Goal: Task Accomplishment & Management: Manage account settings

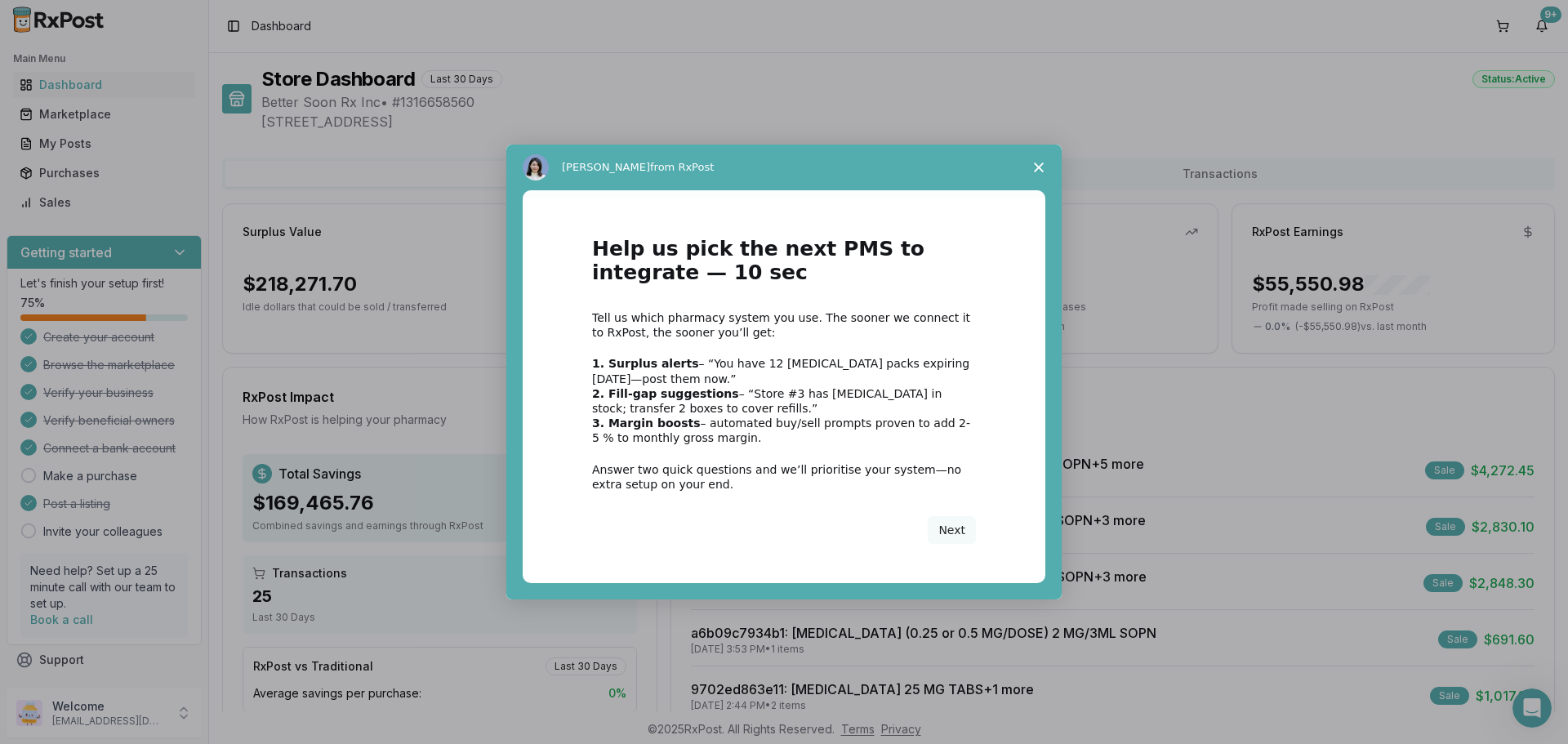
click at [1037, 164] on icon "Close survey" at bounding box center [1038, 167] width 10 height 10
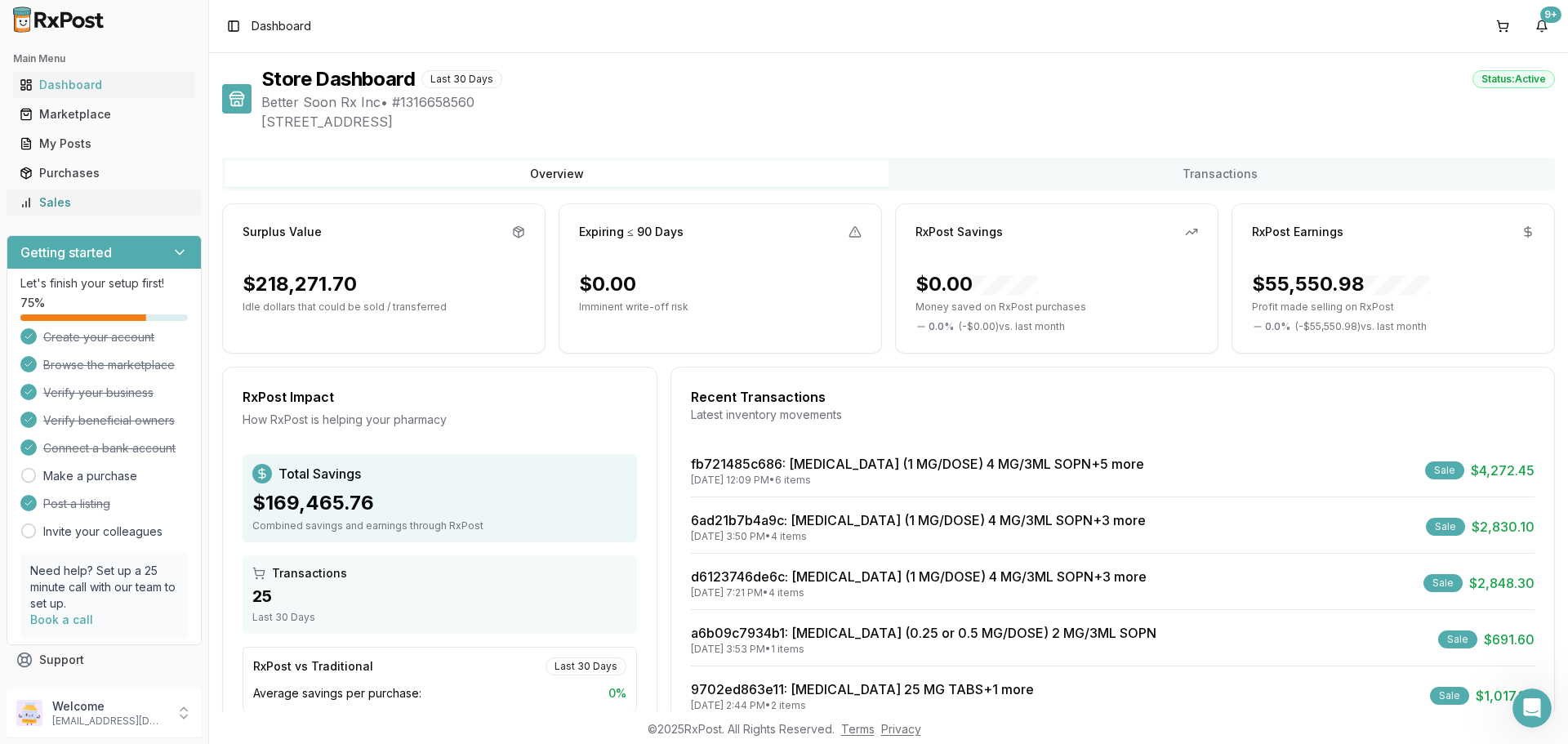
click at [47, 205] on div "Sales" at bounding box center [104, 202] width 169 height 17
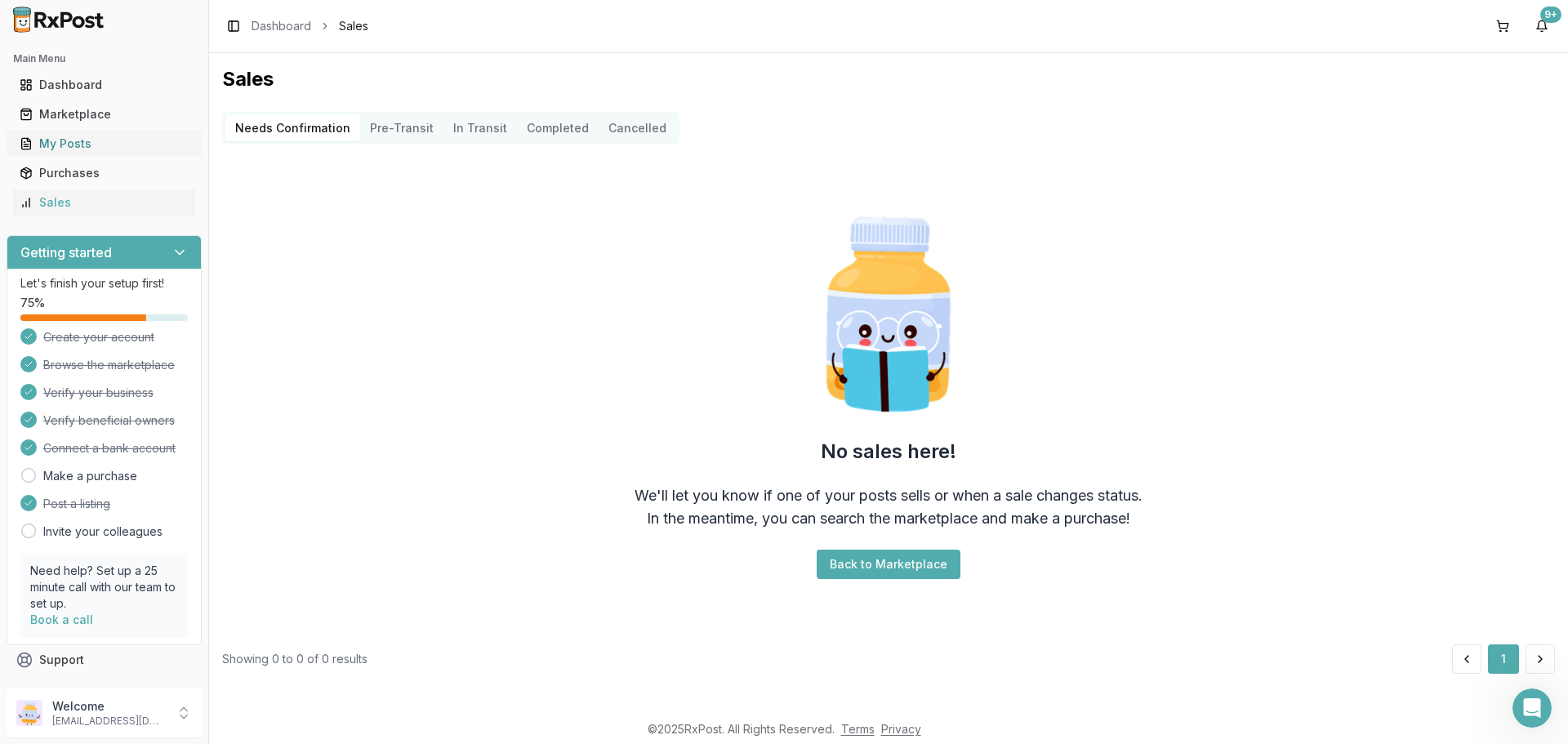
click at [44, 155] on link "My Posts" at bounding box center [103, 144] width 182 height 30
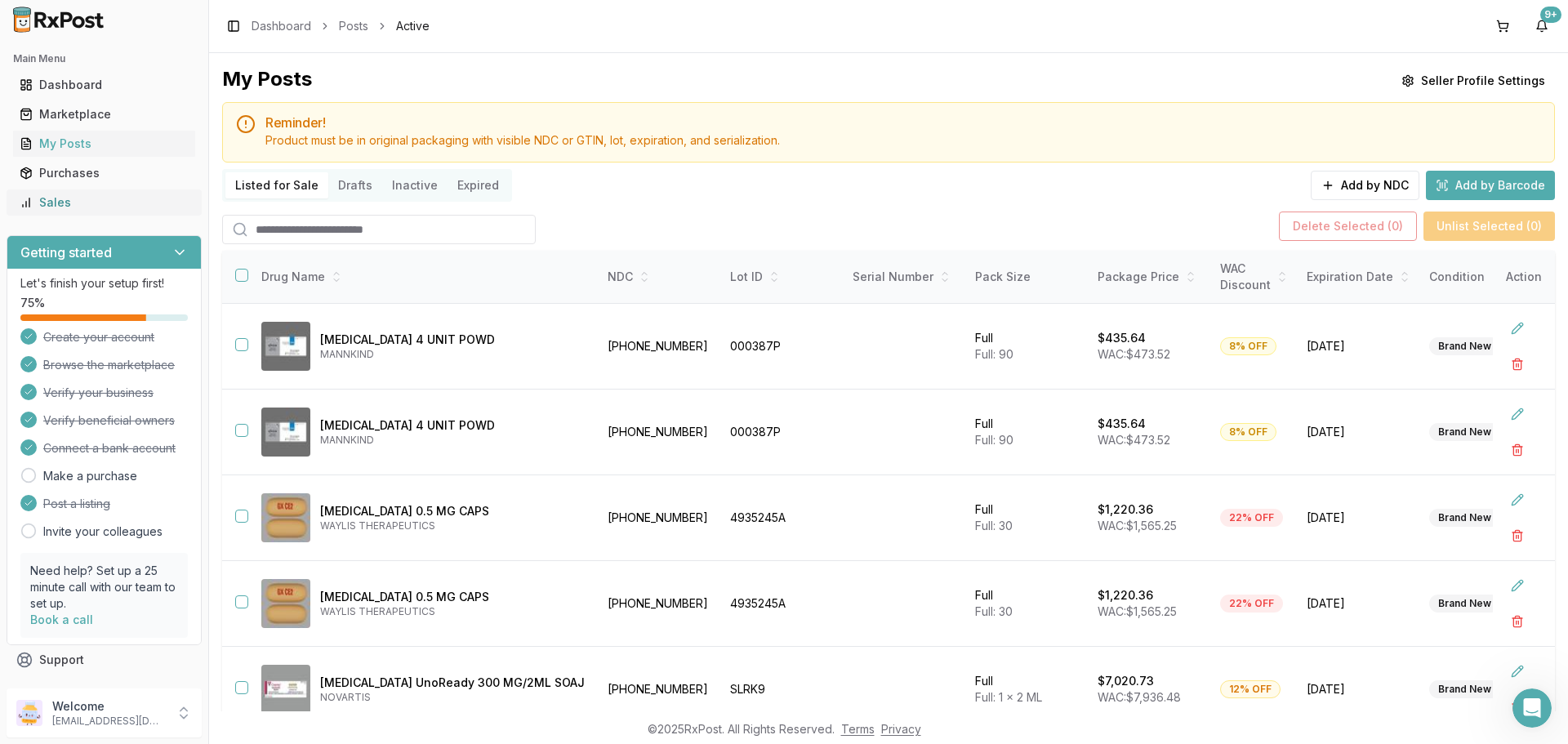
click at [117, 199] on div "Sales" at bounding box center [104, 202] width 169 height 17
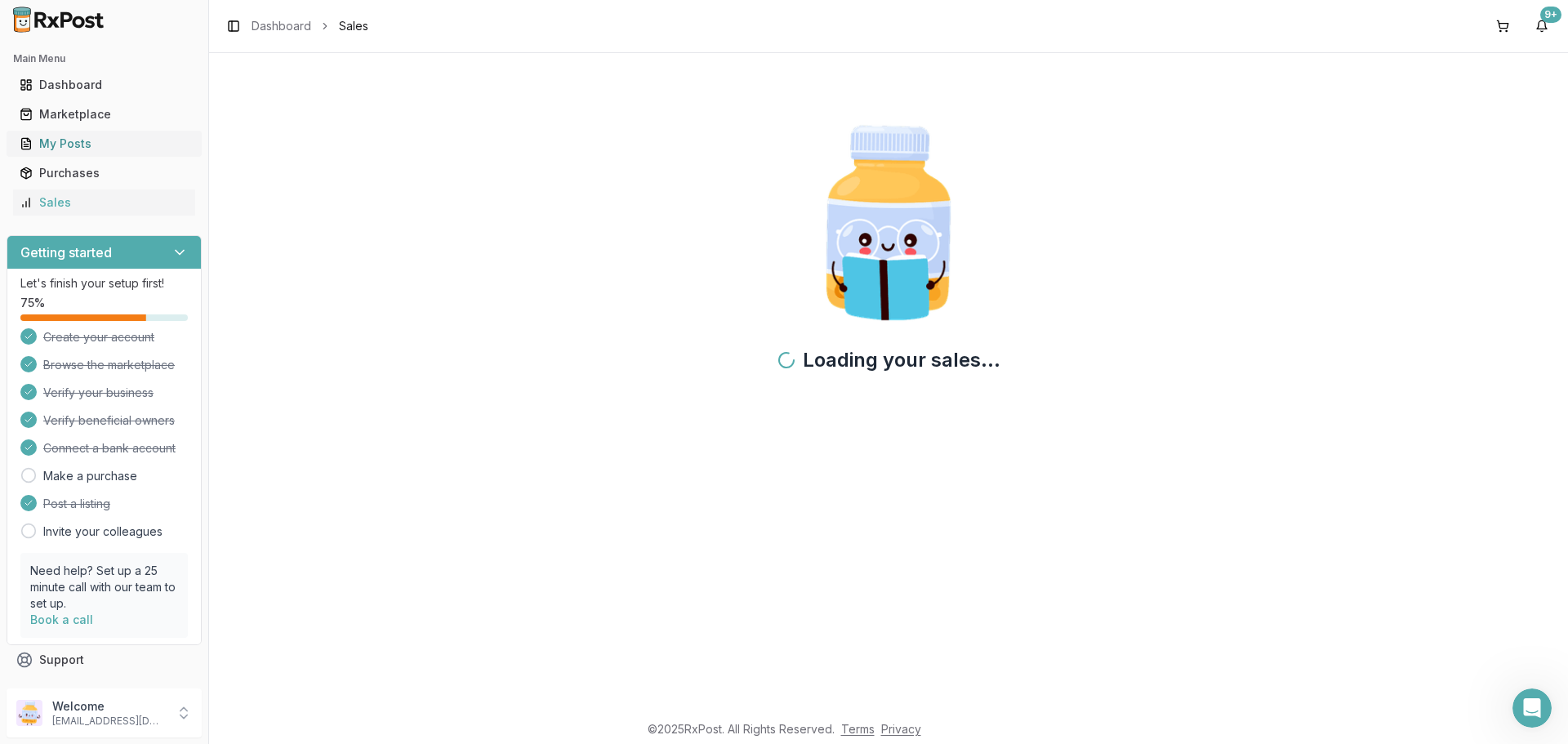
click at [74, 140] on div "My Posts" at bounding box center [104, 144] width 169 height 17
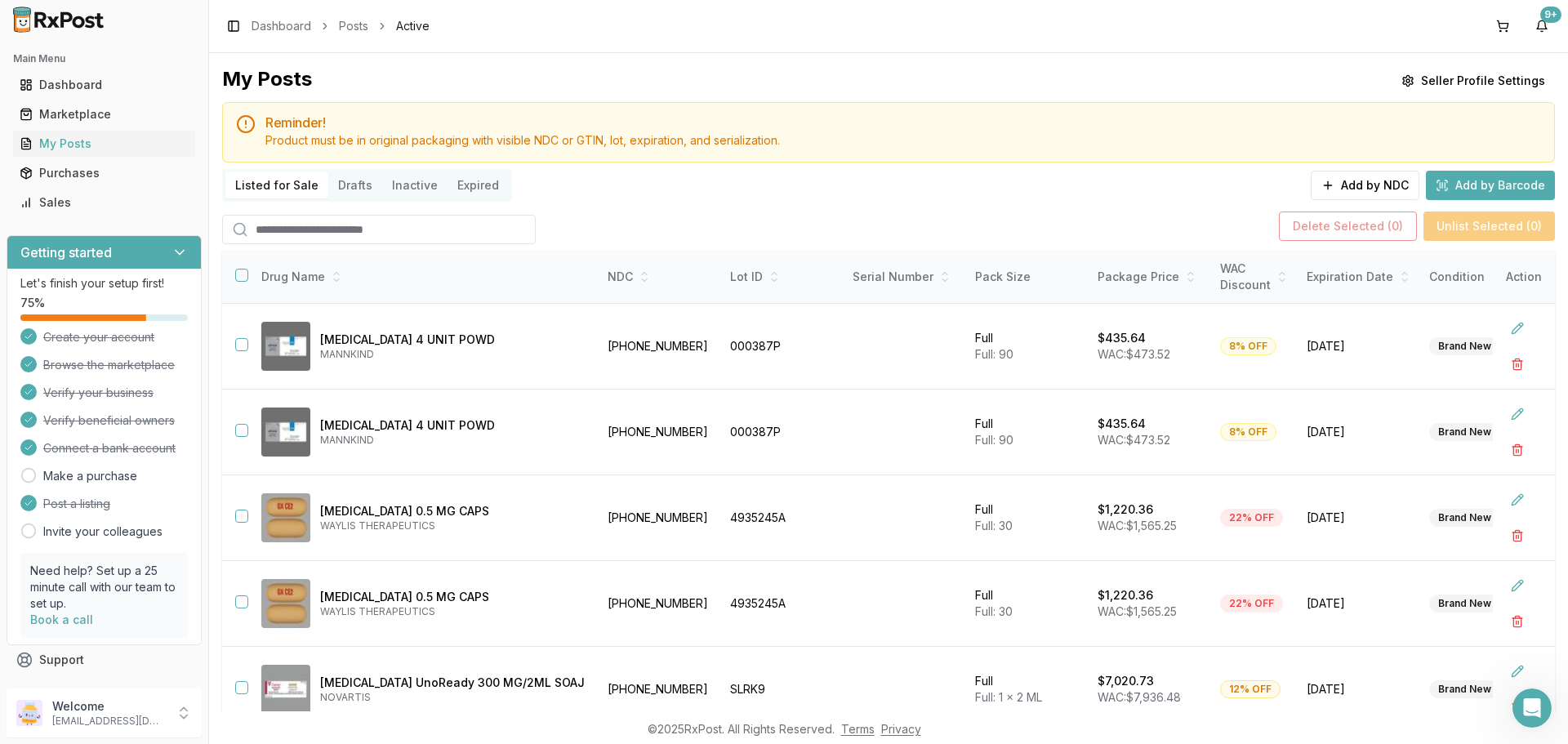
click at [335, 224] on input "search" at bounding box center [379, 229] width 314 height 30
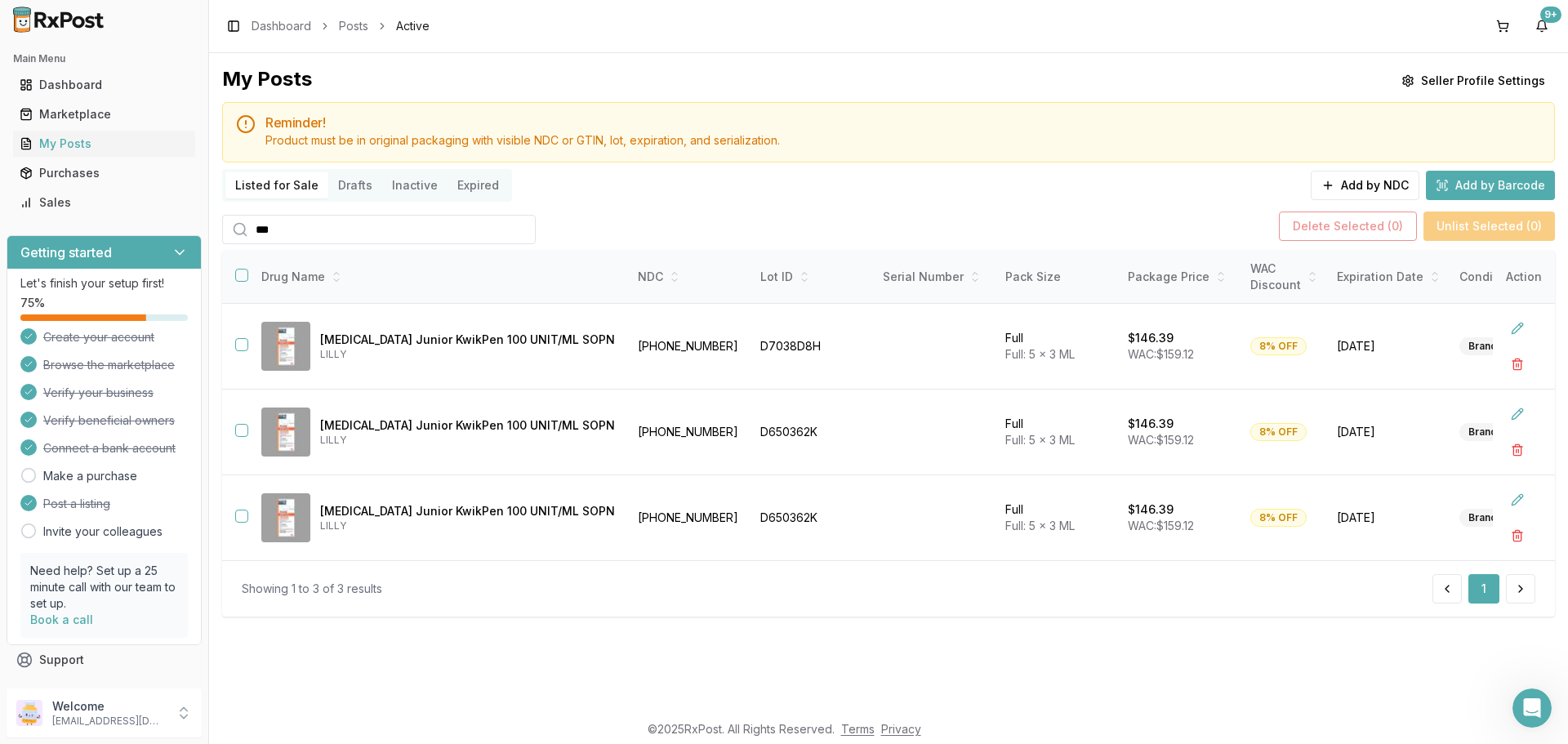
type input "***"
click at [54, 129] on ul "Dashboard Marketplace My Posts Purchases Sales" at bounding box center [104, 144] width 195 height 144
click at [56, 136] on div "My Posts" at bounding box center [104, 144] width 169 height 17
